Goal: Information Seeking & Learning: Learn about a topic

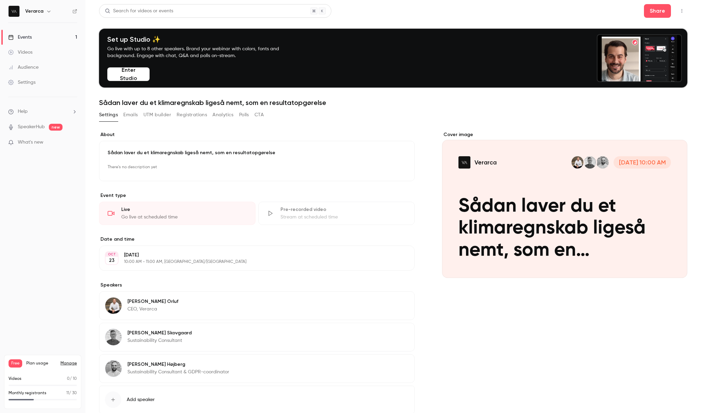
click at [63, 36] on link "Events 1" at bounding box center [42, 37] width 85 height 15
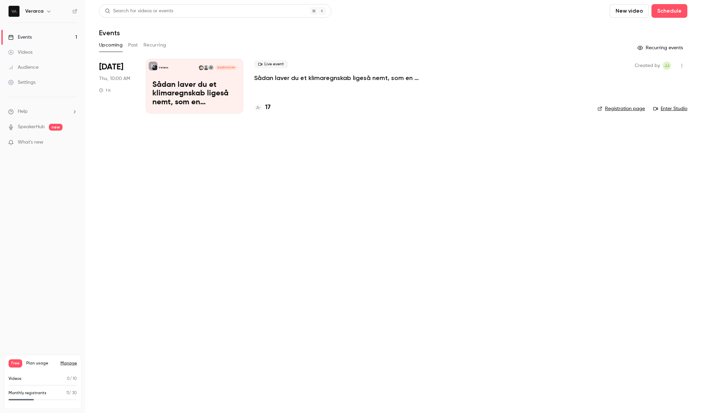
click at [267, 110] on h4 "17" at bounding box center [267, 107] width 5 height 9
